Goal: Task Accomplishment & Management: Manage account settings

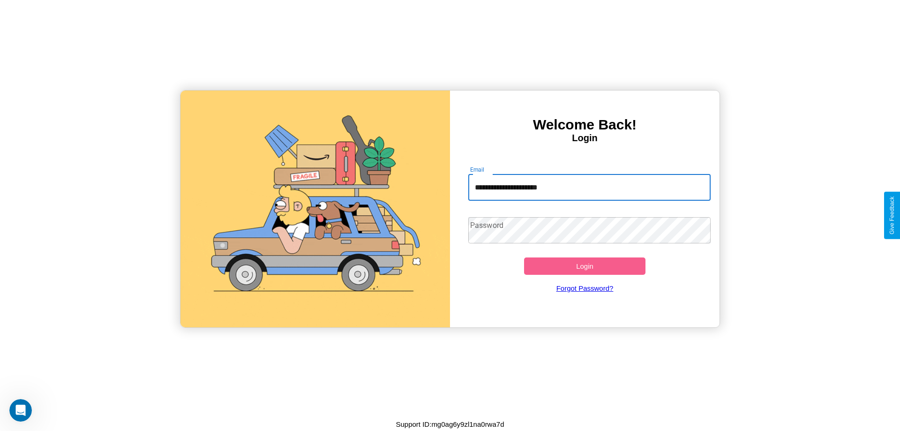
type input "**********"
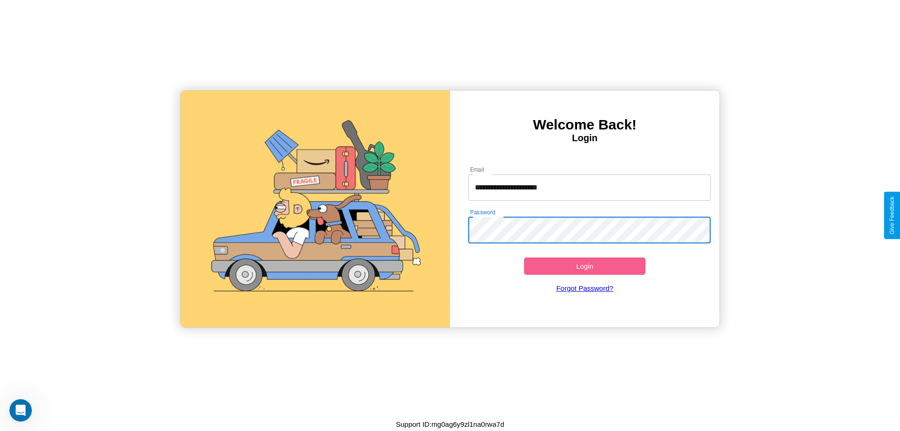
click at [585, 266] on button "Login" at bounding box center [584, 265] width 121 height 17
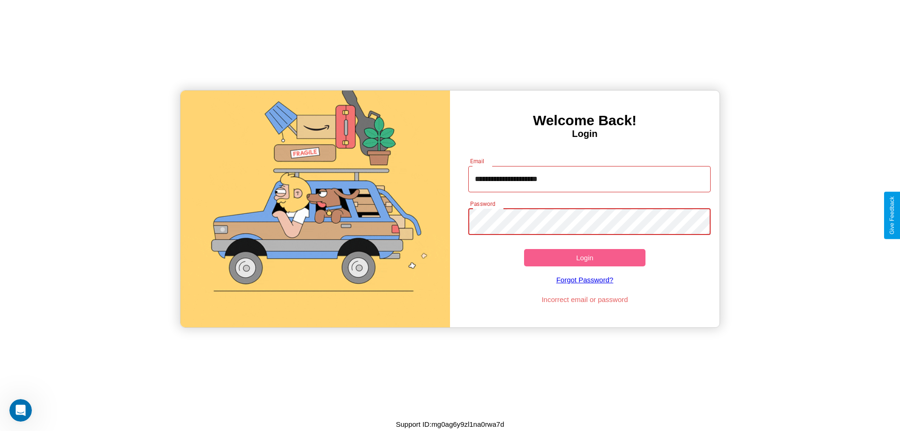
click at [585, 257] on button "Login" at bounding box center [584, 257] width 121 height 17
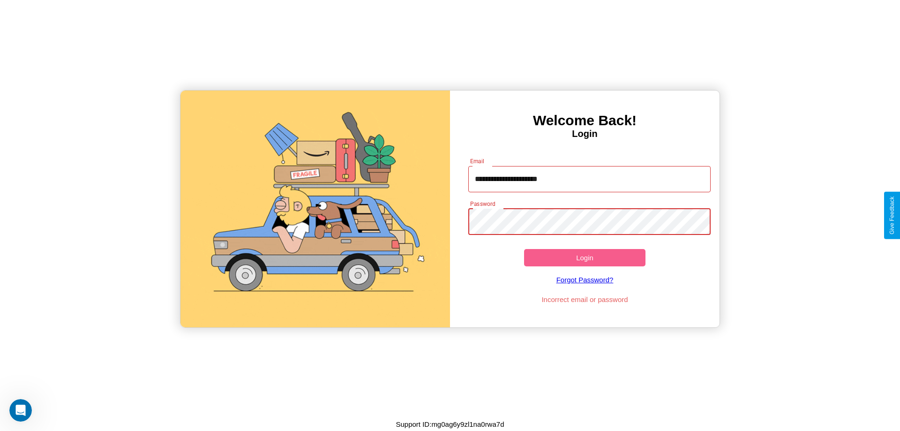
click at [585, 257] on button "Login" at bounding box center [584, 257] width 121 height 17
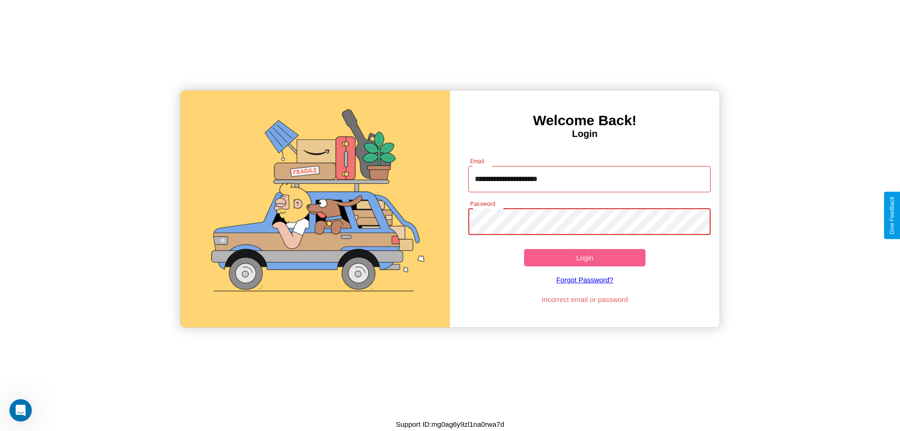
click at [585, 257] on button "Login" at bounding box center [584, 257] width 121 height 17
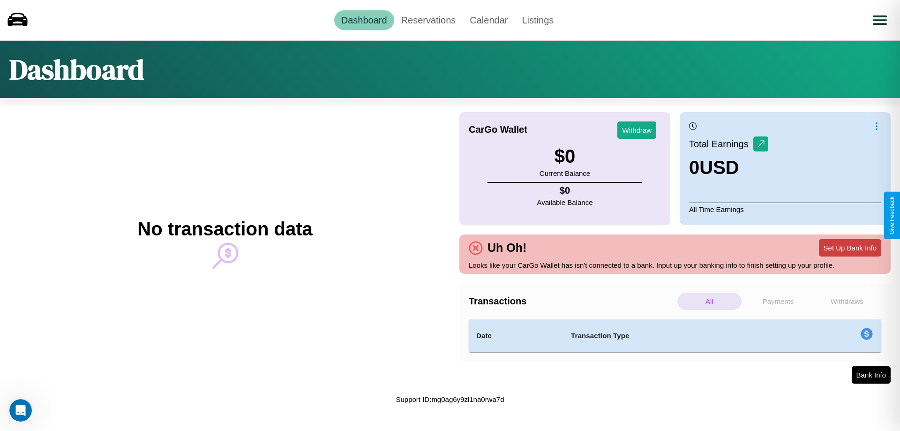
click at [850, 248] on button "Set Up Bank Info" at bounding box center [850, 247] width 62 height 17
